Goal: Find specific page/section: Find specific page/section

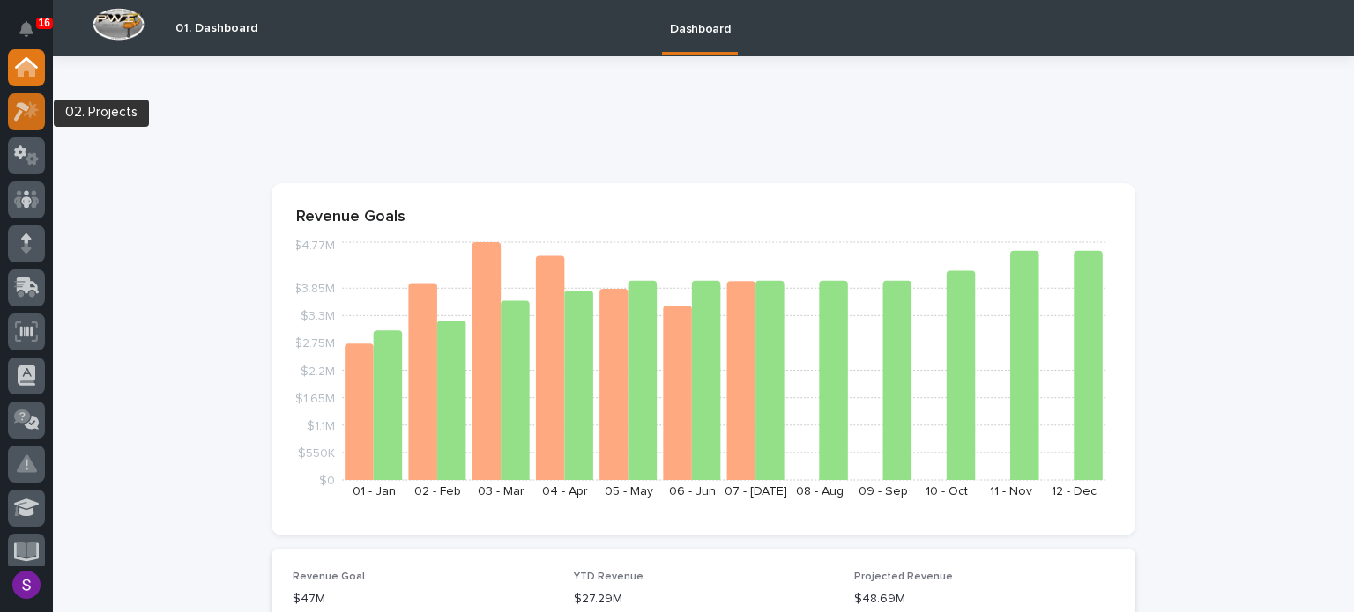
click at [14, 100] on div at bounding box center [26, 111] width 37 height 37
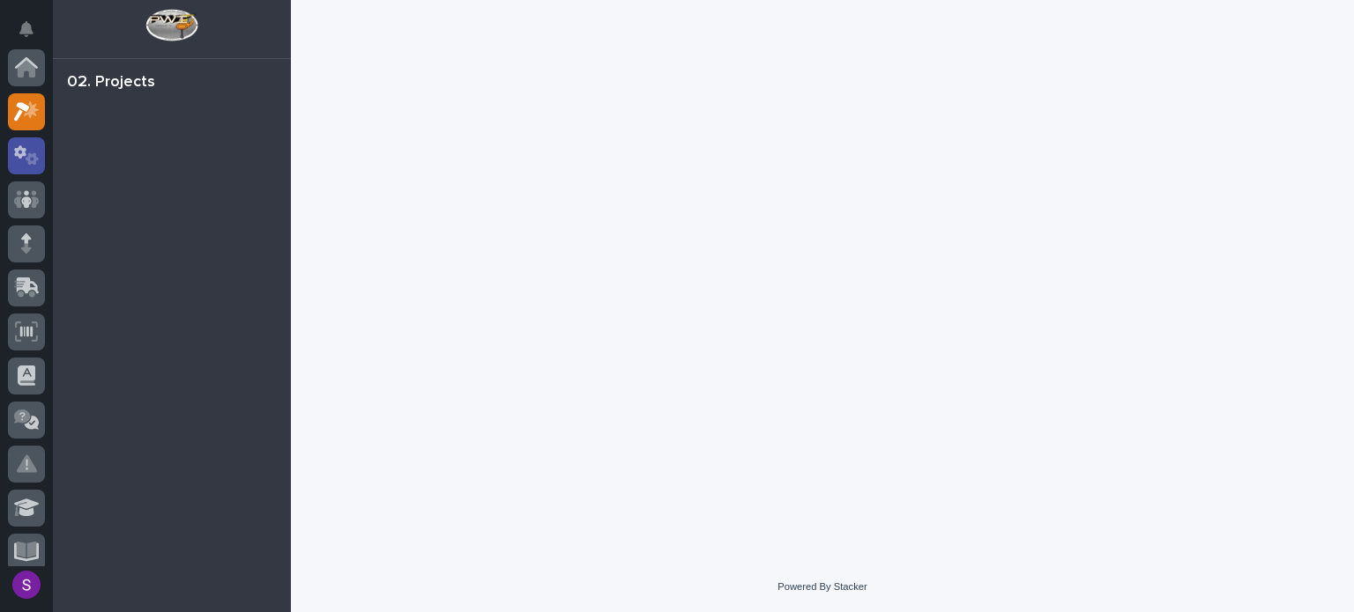
scroll to position [44, 0]
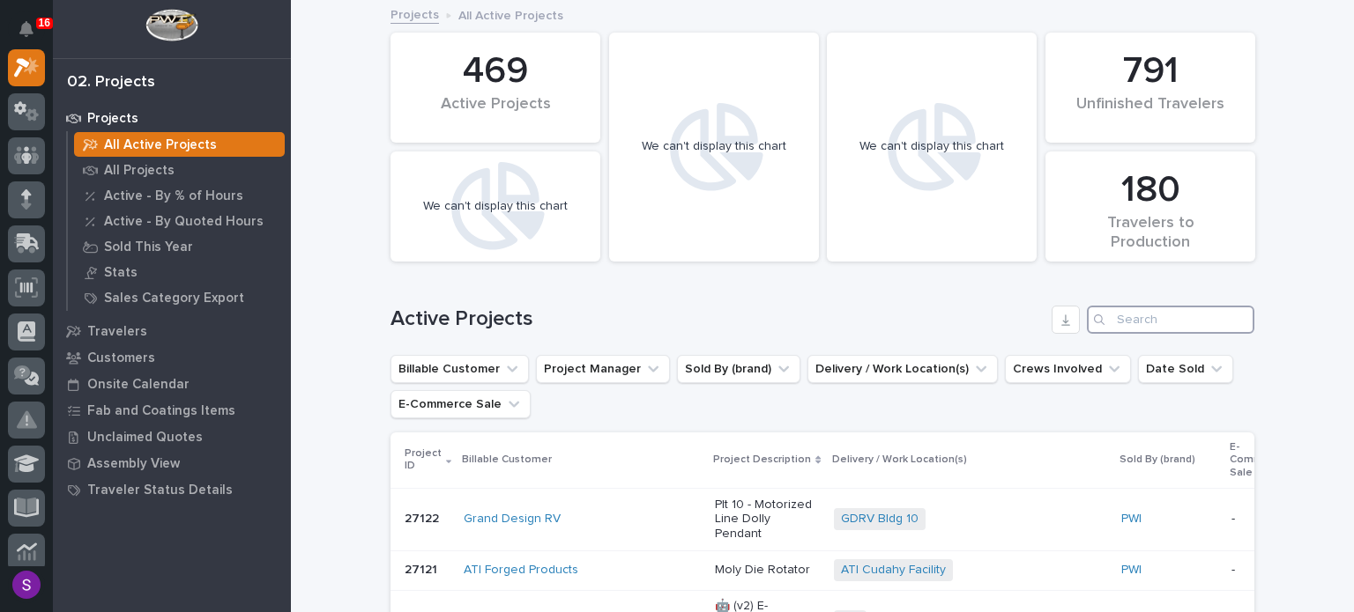
click at [1149, 328] on input "Search" at bounding box center [1170, 320] width 167 height 28
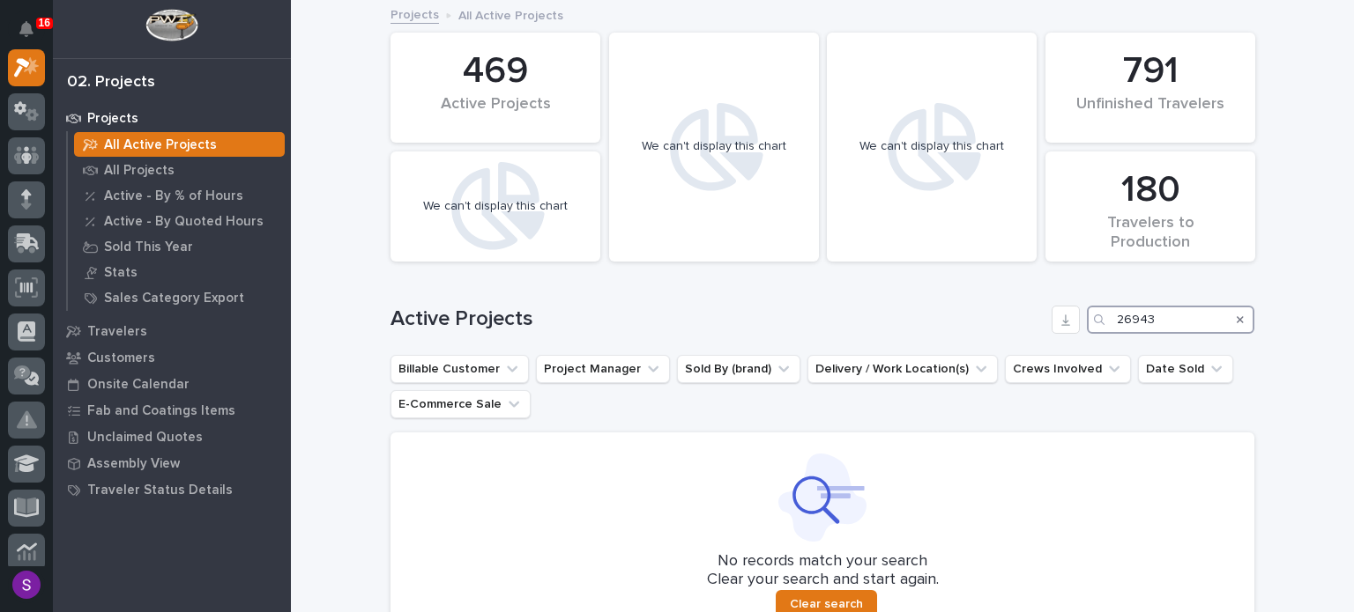
drag, startPoint x: 1165, startPoint y: 320, endPoint x: 1117, endPoint y: 316, distance: 47.7
click at [1117, 316] on input "26943" at bounding box center [1170, 320] width 167 height 28
click at [1167, 312] on input "26943" at bounding box center [1170, 320] width 167 height 28
drag, startPoint x: 1163, startPoint y: 316, endPoint x: 1099, endPoint y: 320, distance: 64.4
click at [1099, 320] on div "26943" at bounding box center [1170, 320] width 167 height 28
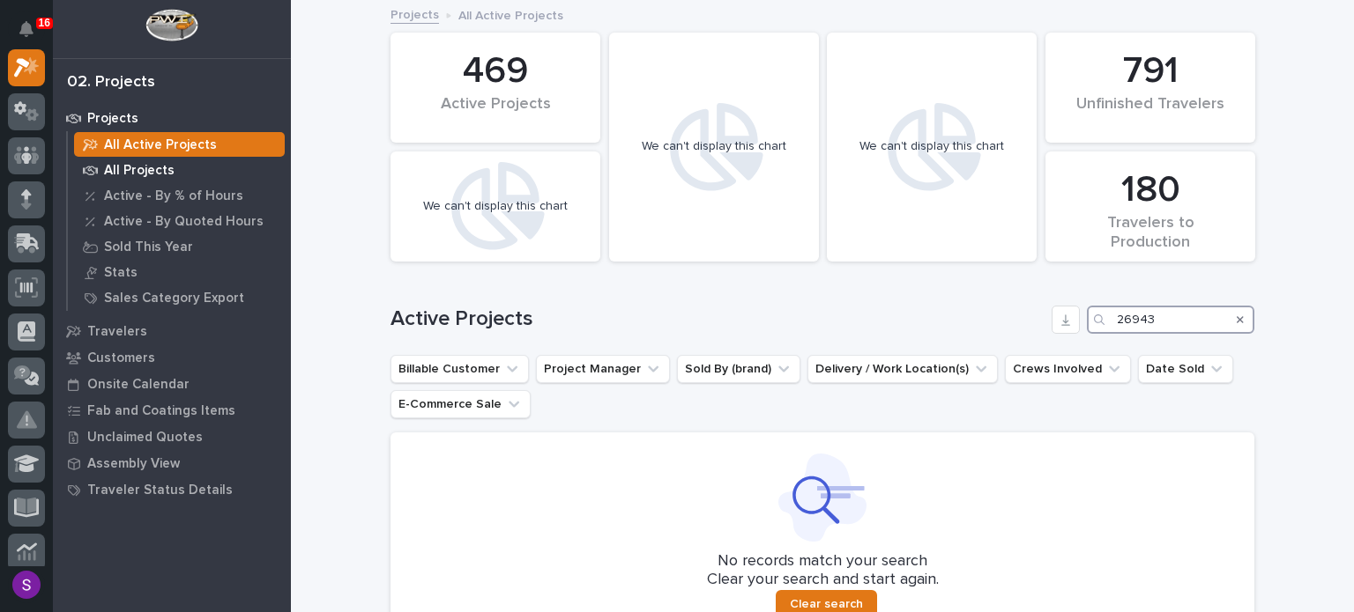
type input "26943"
click at [151, 165] on p "All Projects" at bounding box center [139, 171] width 70 height 16
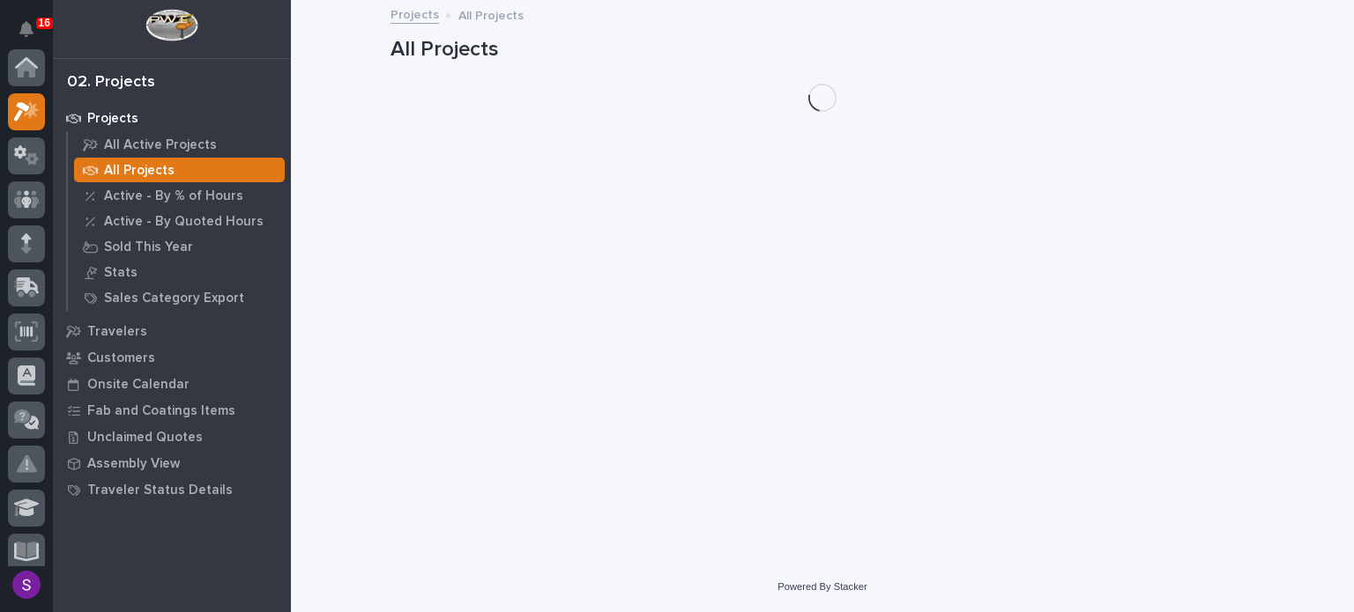
scroll to position [44, 0]
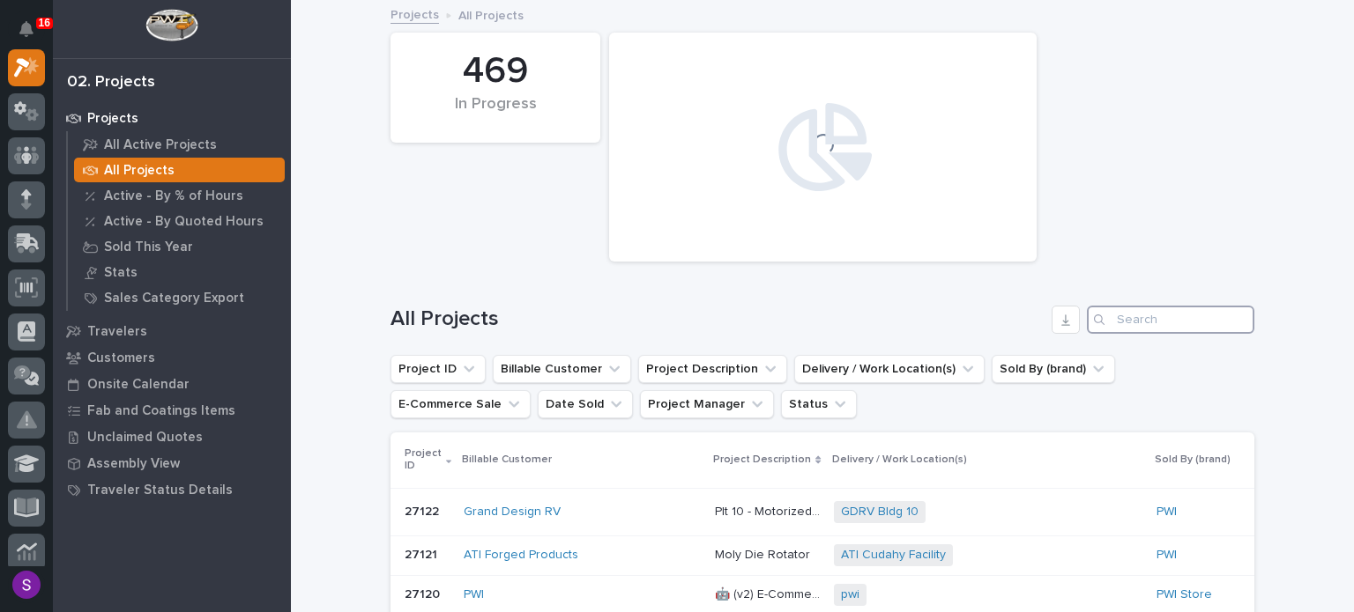
click at [1142, 322] on input "Search" at bounding box center [1170, 320] width 167 height 28
paste input "26943"
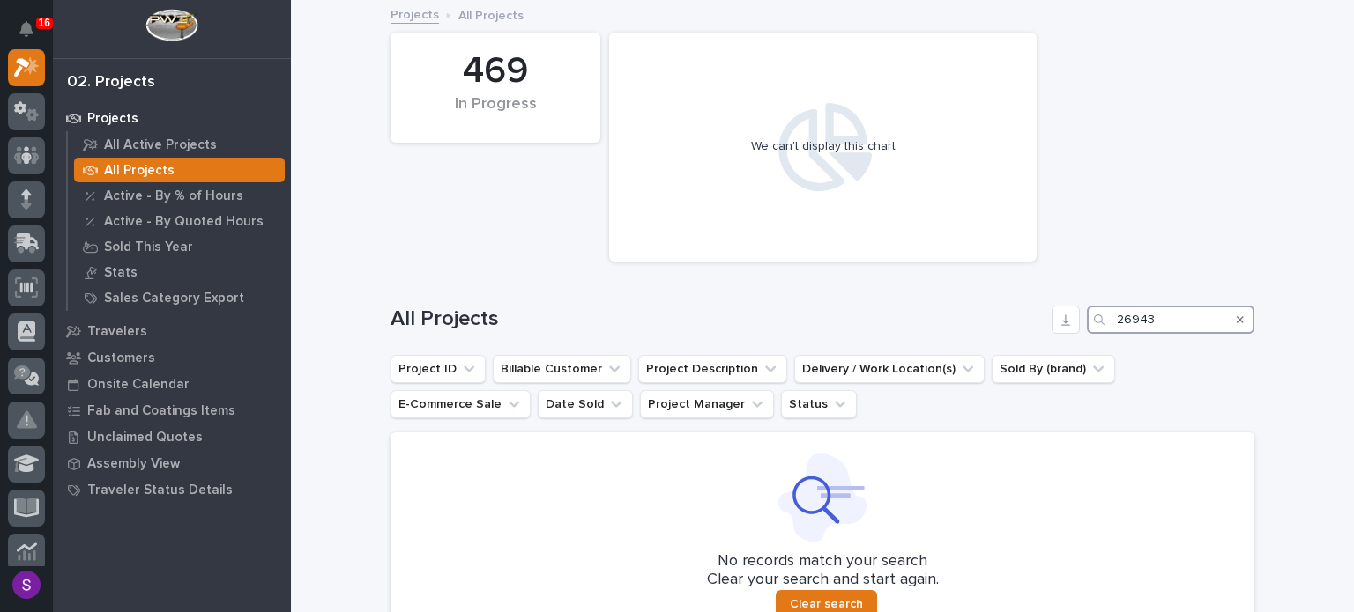
type input "26943"
click at [1236, 312] on button "Search" at bounding box center [1239, 320] width 7 height 28
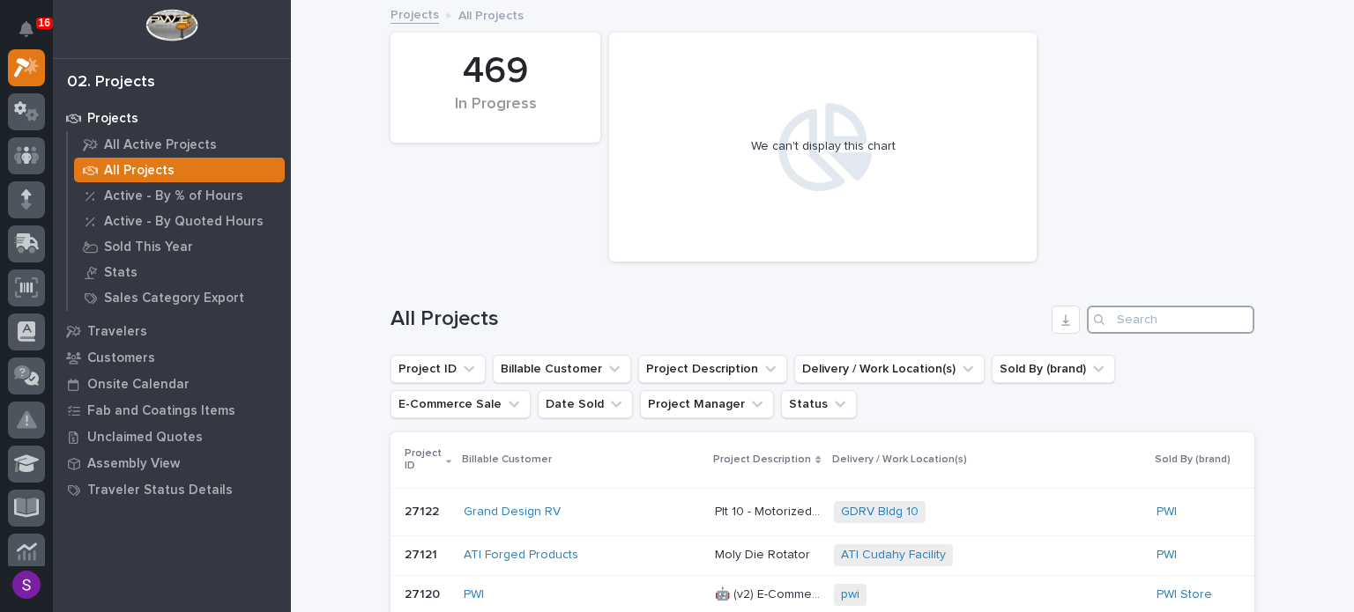
click at [1234, 315] on input "Search" at bounding box center [1170, 320] width 167 height 28
click at [1219, 198] on div "469 In Progress We can't display this chart" at bounding box center [822, 147] width 881 height 247
